Goal: Information Seeking & Learning: Learn about a topic

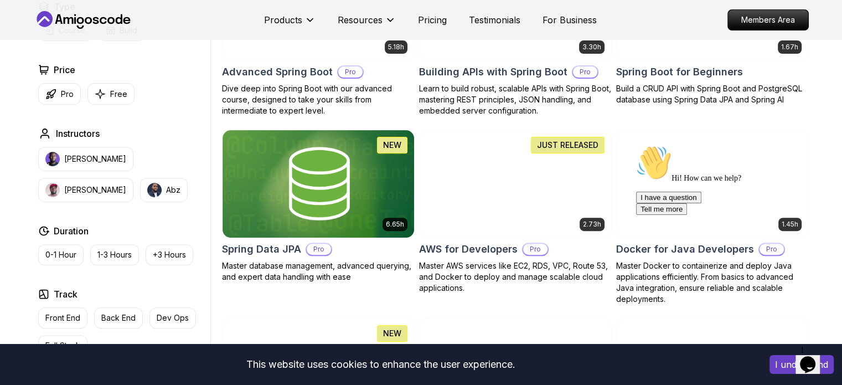
scroll to position [277, 0]
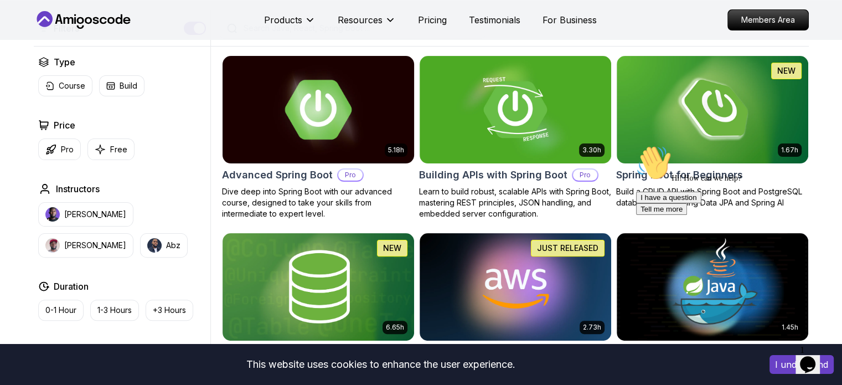
click at [317, 128] on img at bounding box center [317, 109] width 201 height 112
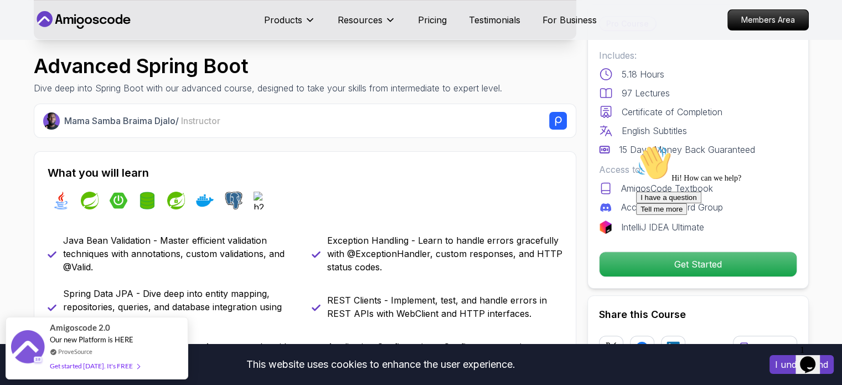
scroll to position [443, 0]
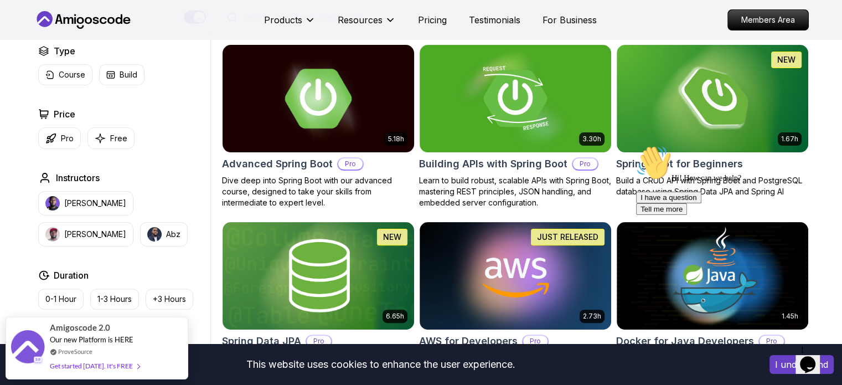
scroll to position [277, 0]
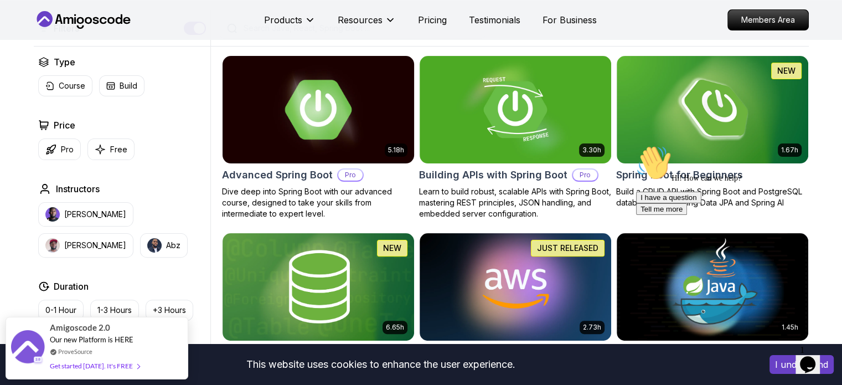
click at [345, 143] on img at bounding box center [317, 109] width 201 height 112
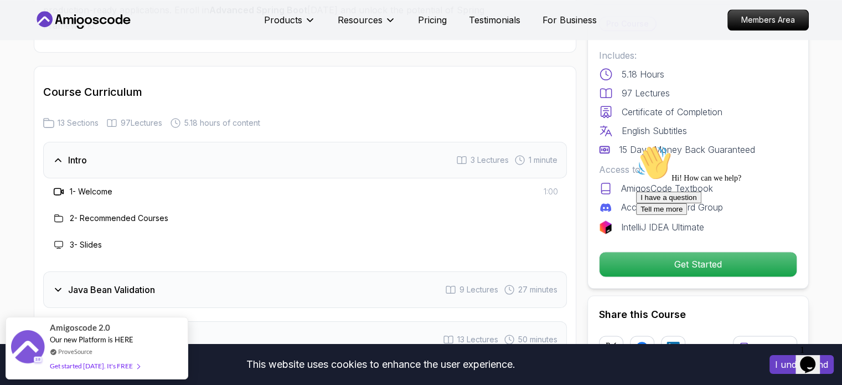
scroll to position [1494, 0]
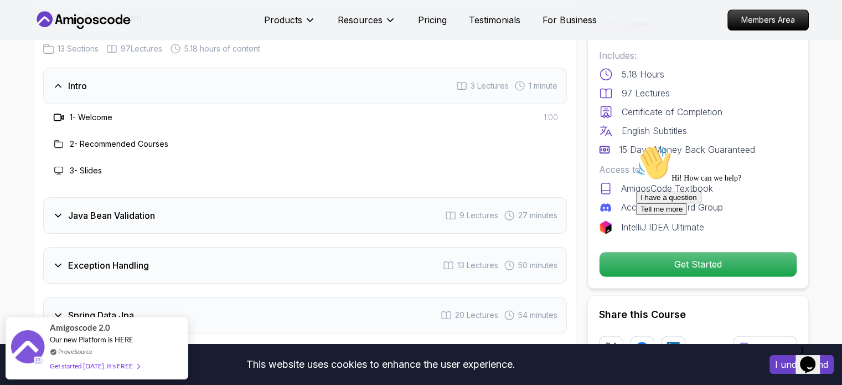
click at [58, 210] on icon at bounding box center [58, 215] width 11 height 11
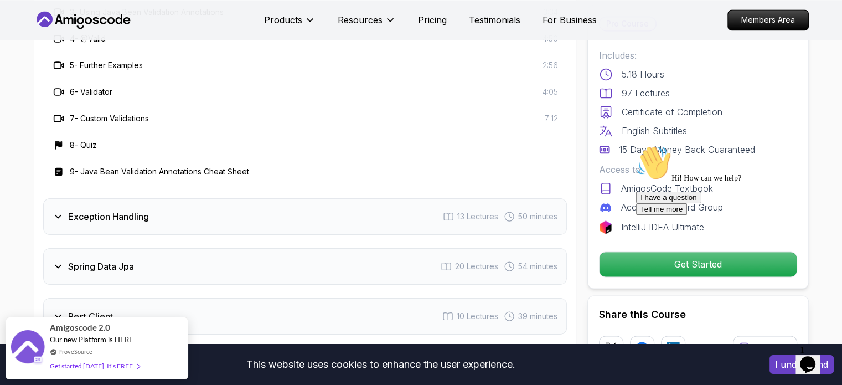
scroll to position [1771, 0]
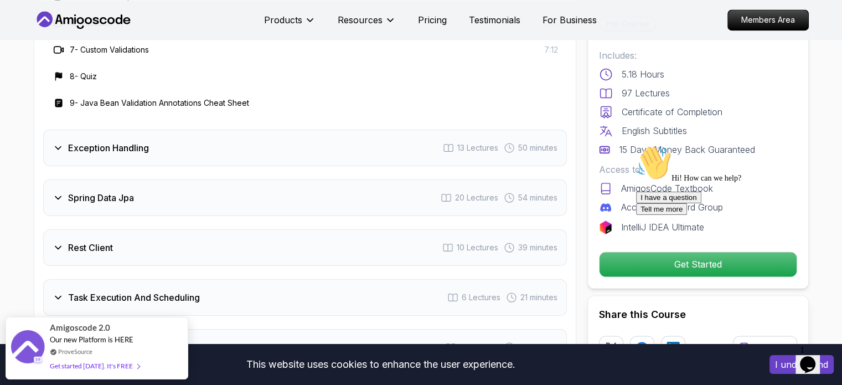
click at [138, 179] on div "Spring Data Jpa 20 Lectures 54 minutes" at bounding box center [304, 197] width 523 height 37
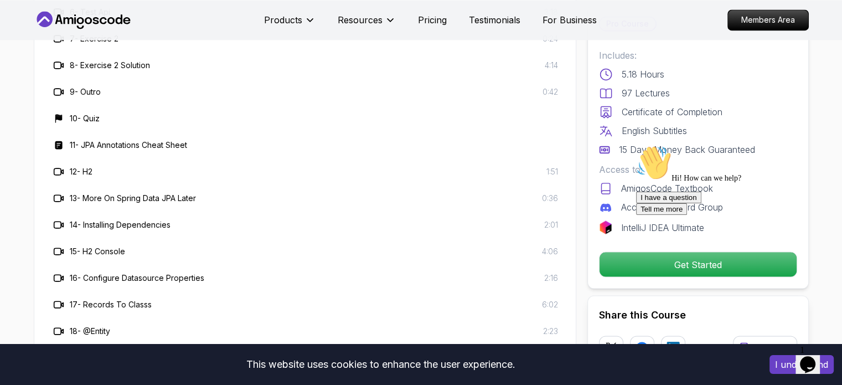
scroll to position [2047, 0]
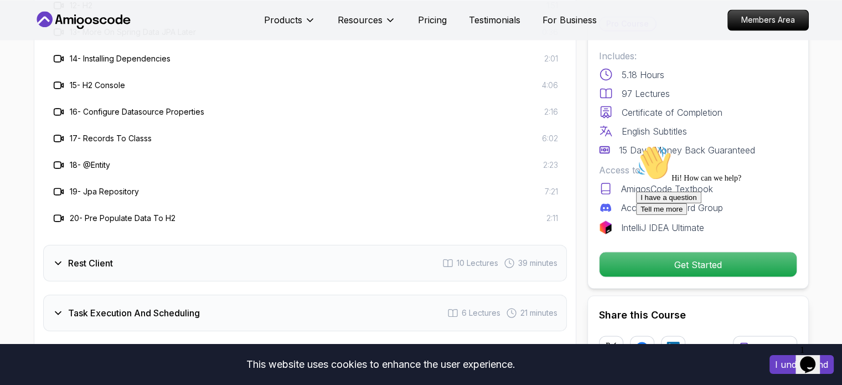
click at [82, 256] on h3 "Rest Client" at bounding box center [90, 262] width 45 height 13
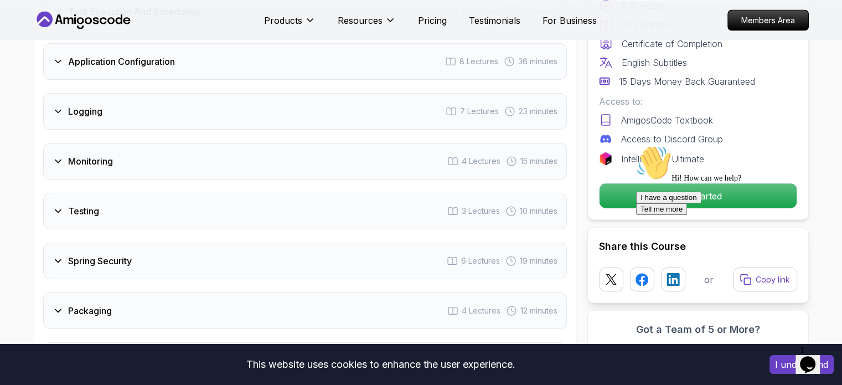
scroll to position [2103, 0]
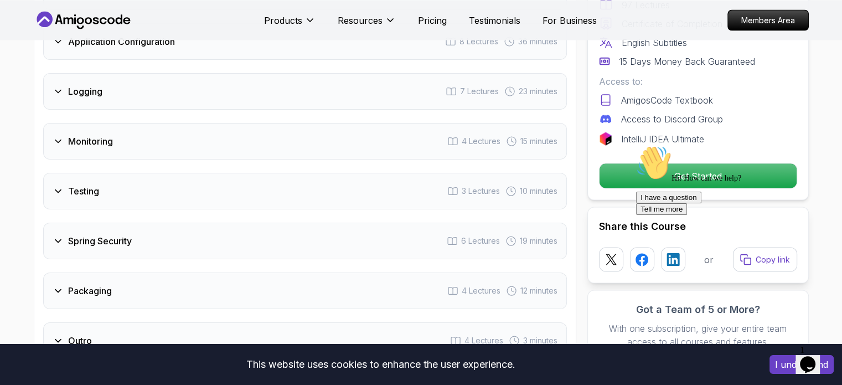
click at [118, 234] on h3 "Spring Security" at bounding box center [100, 240] width 64 height 13
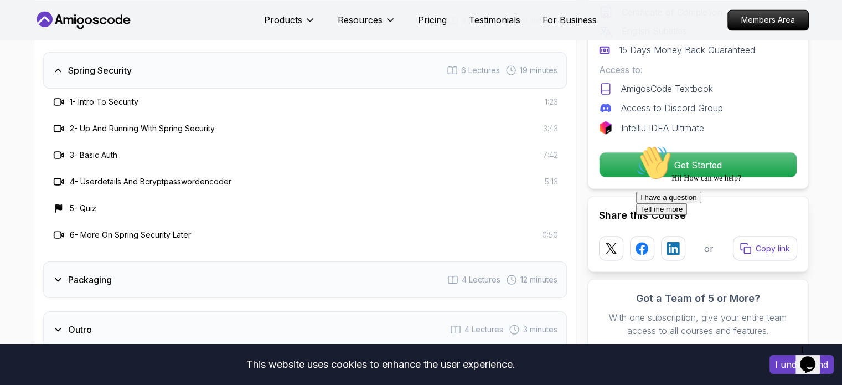
scroll to position [2003, 0]
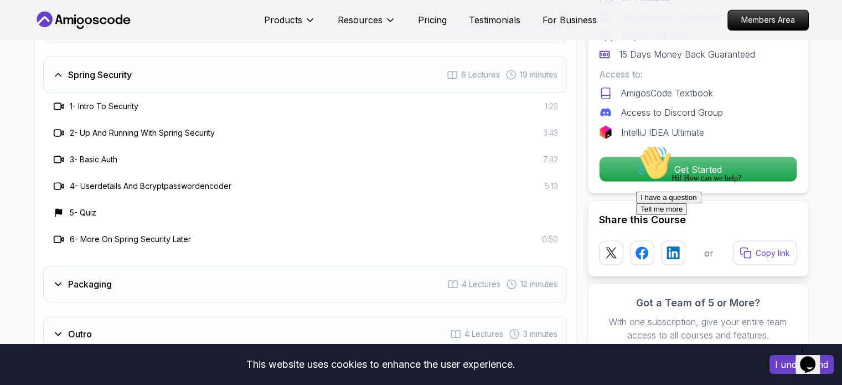
click at [109, 277] on h3 "Packaging" at bounding box center [90, 283] width 44 height 13
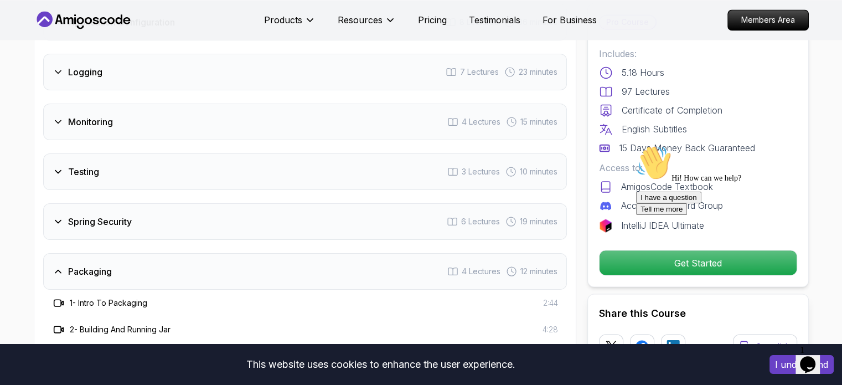
scroll to position [1837, 0]
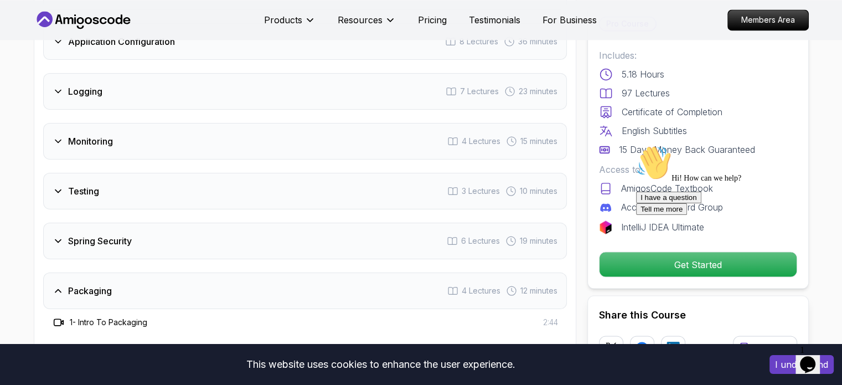
click at [90, 173] on div "Testing 3 Lectures 10 minutes" at bounding box center [304, 191] width 523 height 37
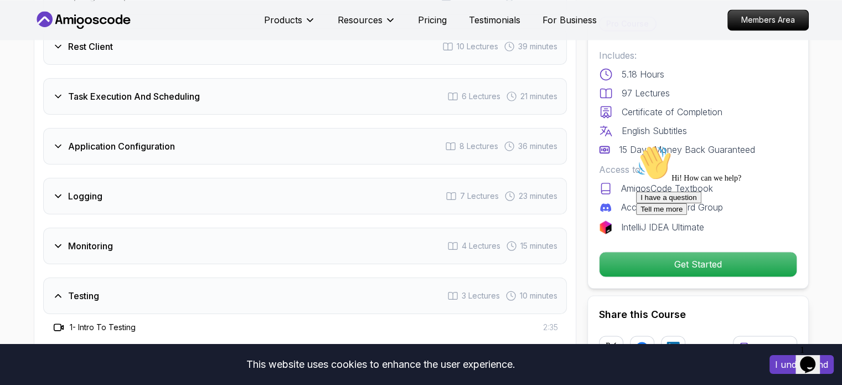
scroll to position [1726, 0]
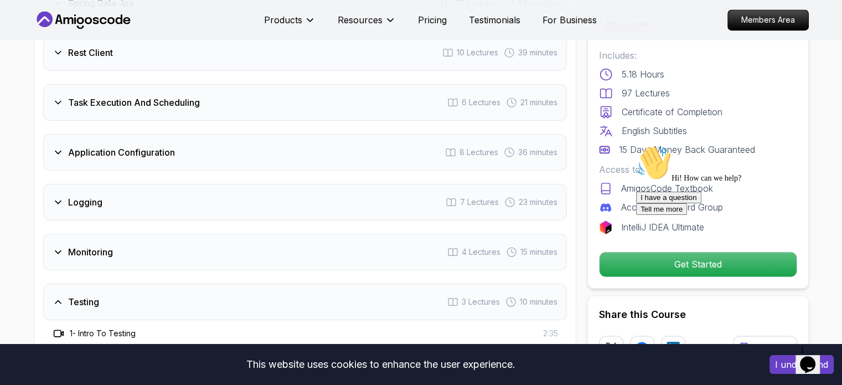
click at [75, 233] on div "Monitoring 4 Lectures 15 minutes" at bounding box center [304, 251] width 523 height 37
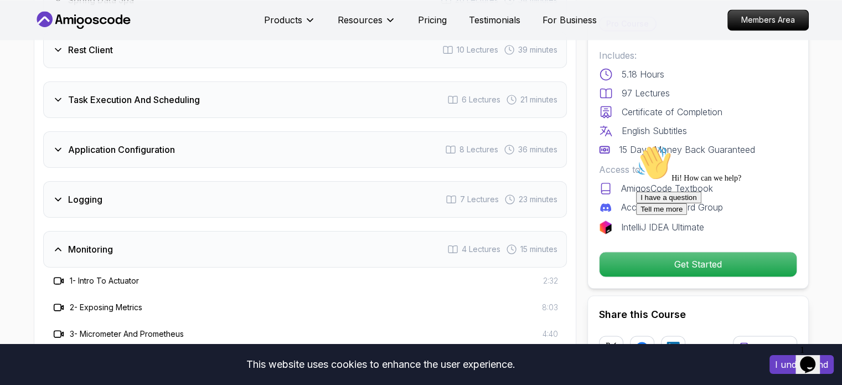
scroll to position [1671, 0]
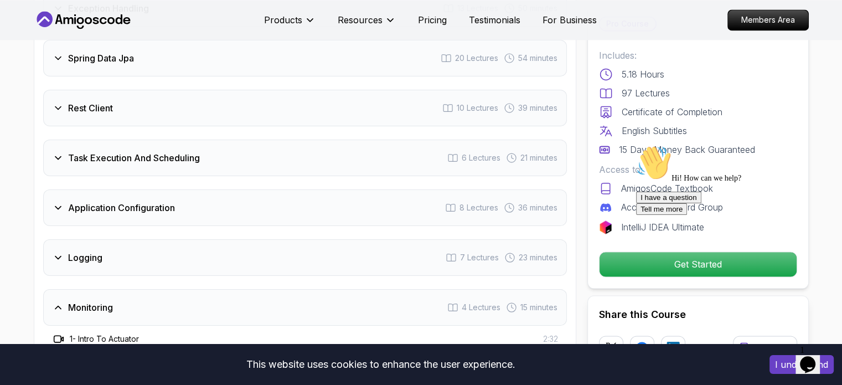
click at [116, 239] on div "Logging 7 Lectures 23 minutes" at bounding box center [304, 257] width 523 height 37
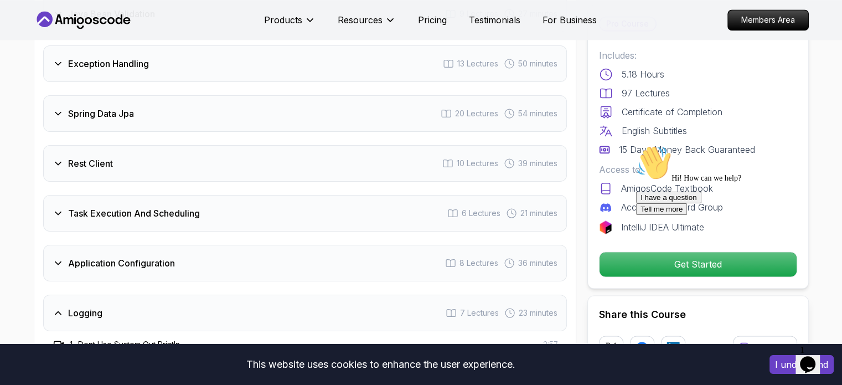
click at [115, 256] on h3 "Application Configuration" at bounding box center [121, 262] width 107 height 13
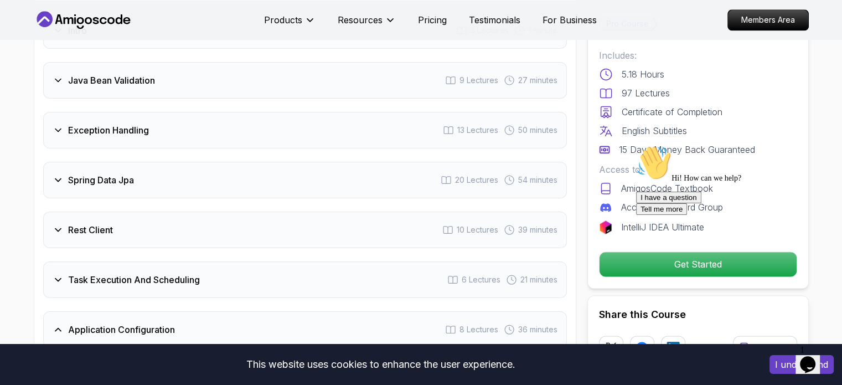
scroll to position [1560, 0]
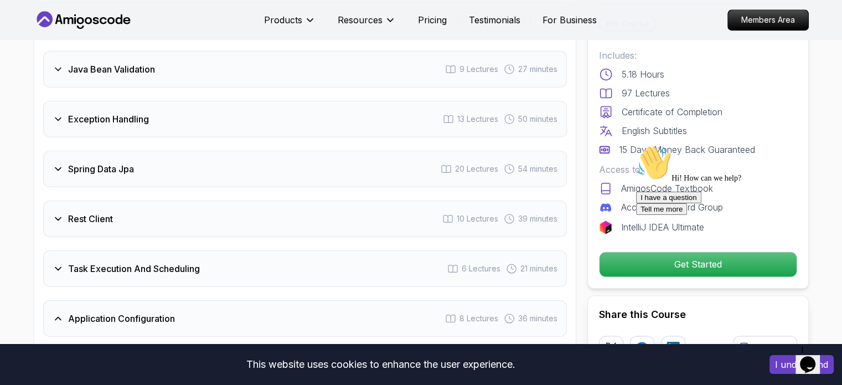
click at [85, 212] on h3 "Rest Client" at bounding box center [90, 218] width 45 height 13
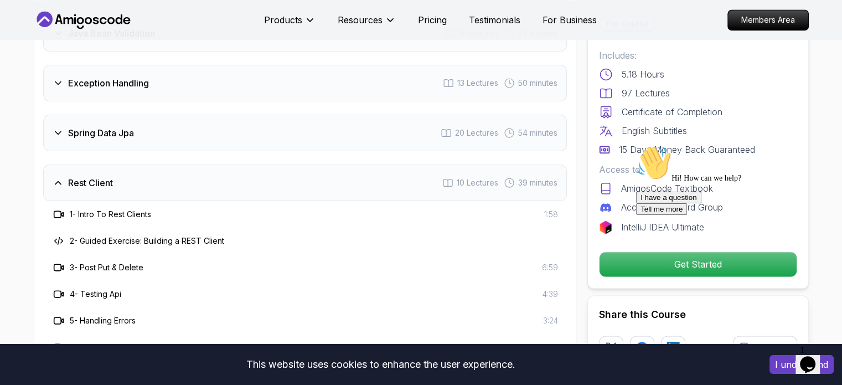
scroll to position [1616, 0]
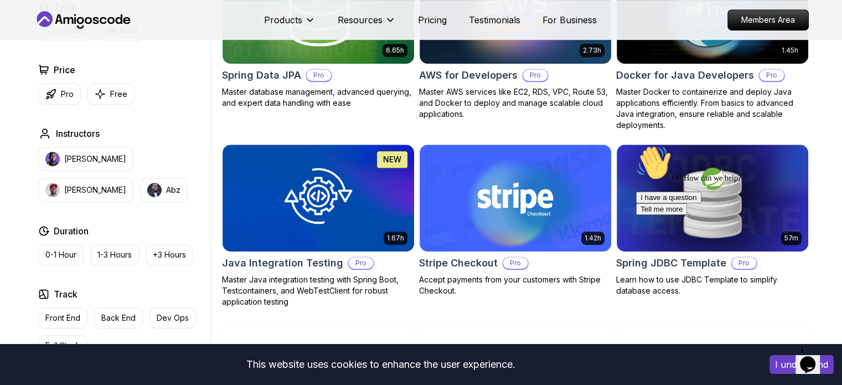
scroll to position [332, 0]
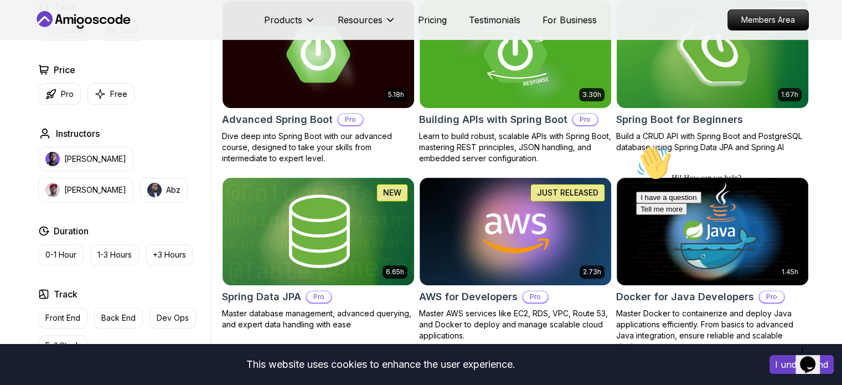
click at [751, 84] on img at bounding box center [711, 54] width 201 height 112
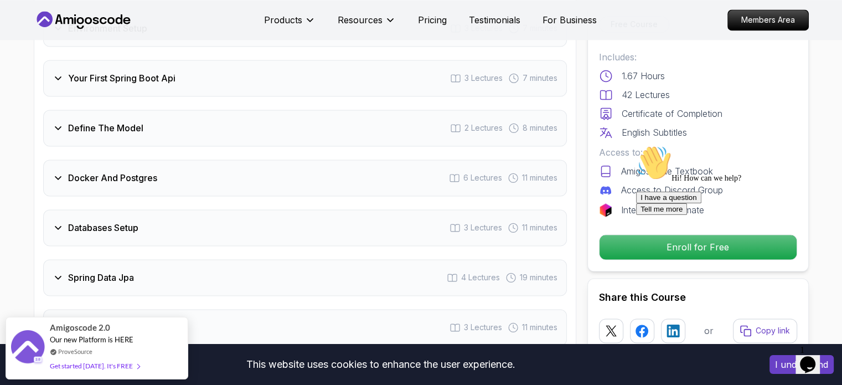
click at [113, 159] on div "Docker And Postgres 6 Lectures 11 minutes" at bounding box center [304, 177] width 523 height 37
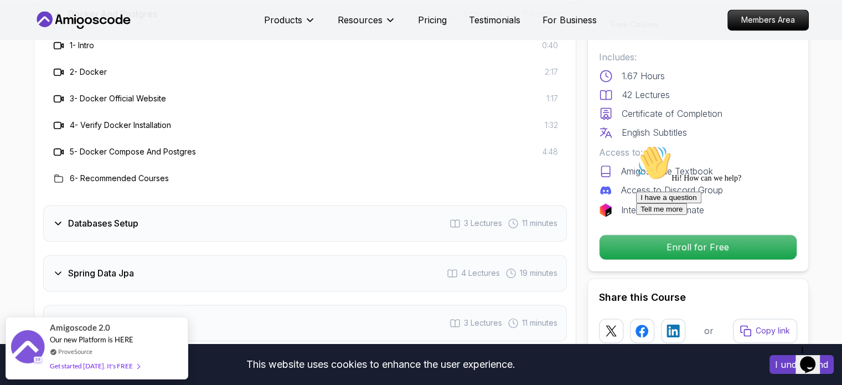
scroll to position [1773, 0]
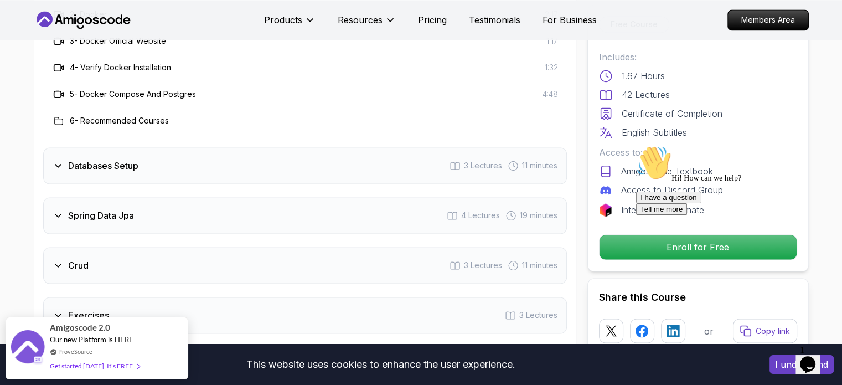
click at [230, 197] on div "Spring Data Jpa 4 Lectures 19 minutes" at bounding box center [304, 215] width 523 height 37
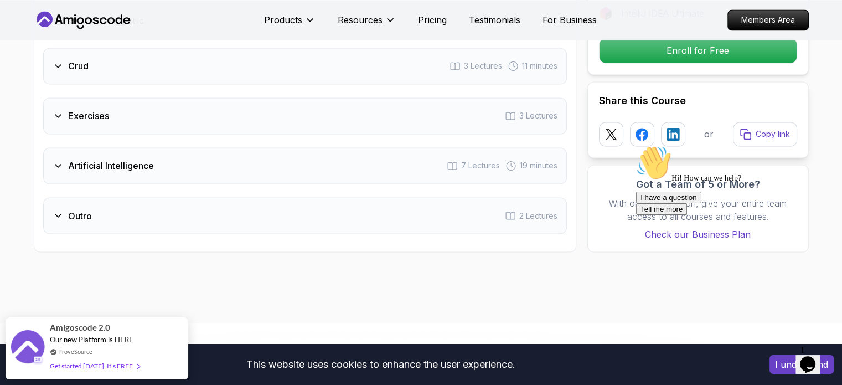
scroll to position [1883, 0]
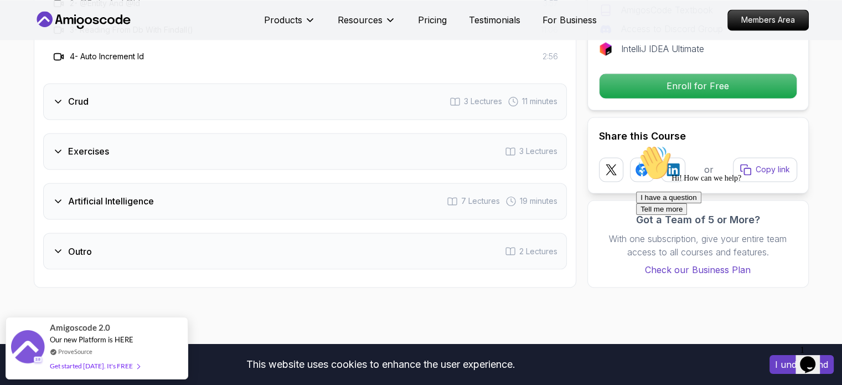
click at [190, 183] on div "Artificial Intelligence 7 Lectures 19 minutes" at bounding box center [304, 201] width 523 height 37
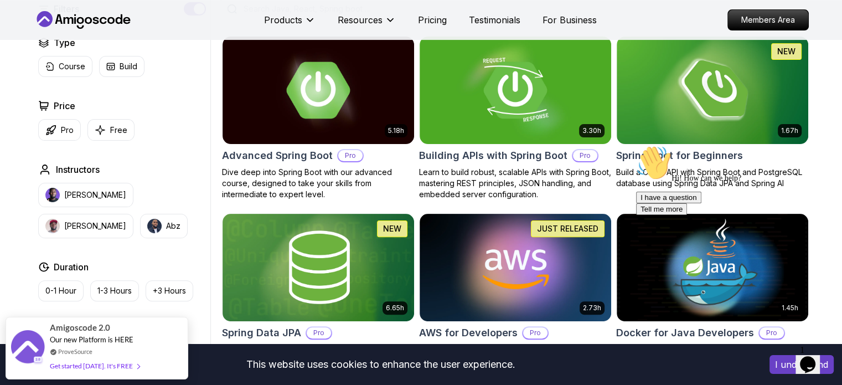
scroll to position [277, 0]
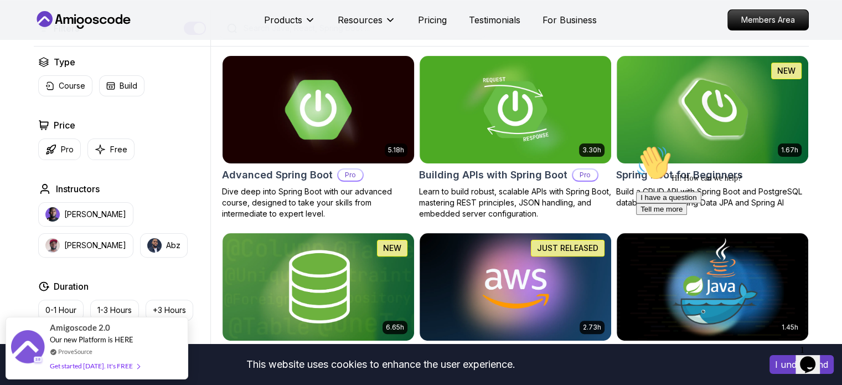
click at [340, 132] on img at bounding box center [317, 109] width 201 height 112
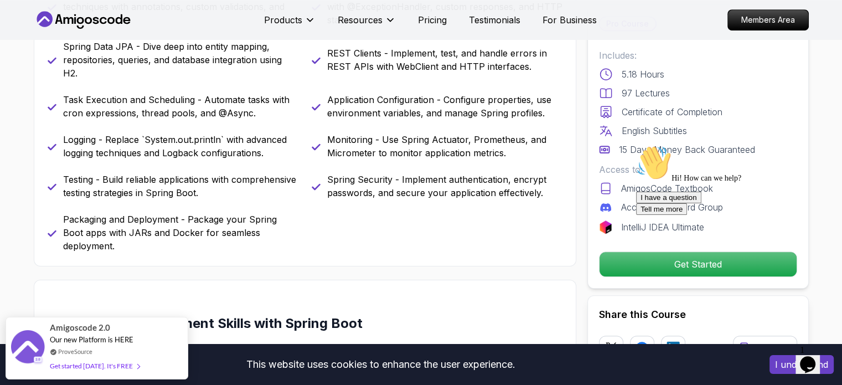
scroll to position [609, 0]
